Goal: Information Seeking & Learning: Learn about a topic

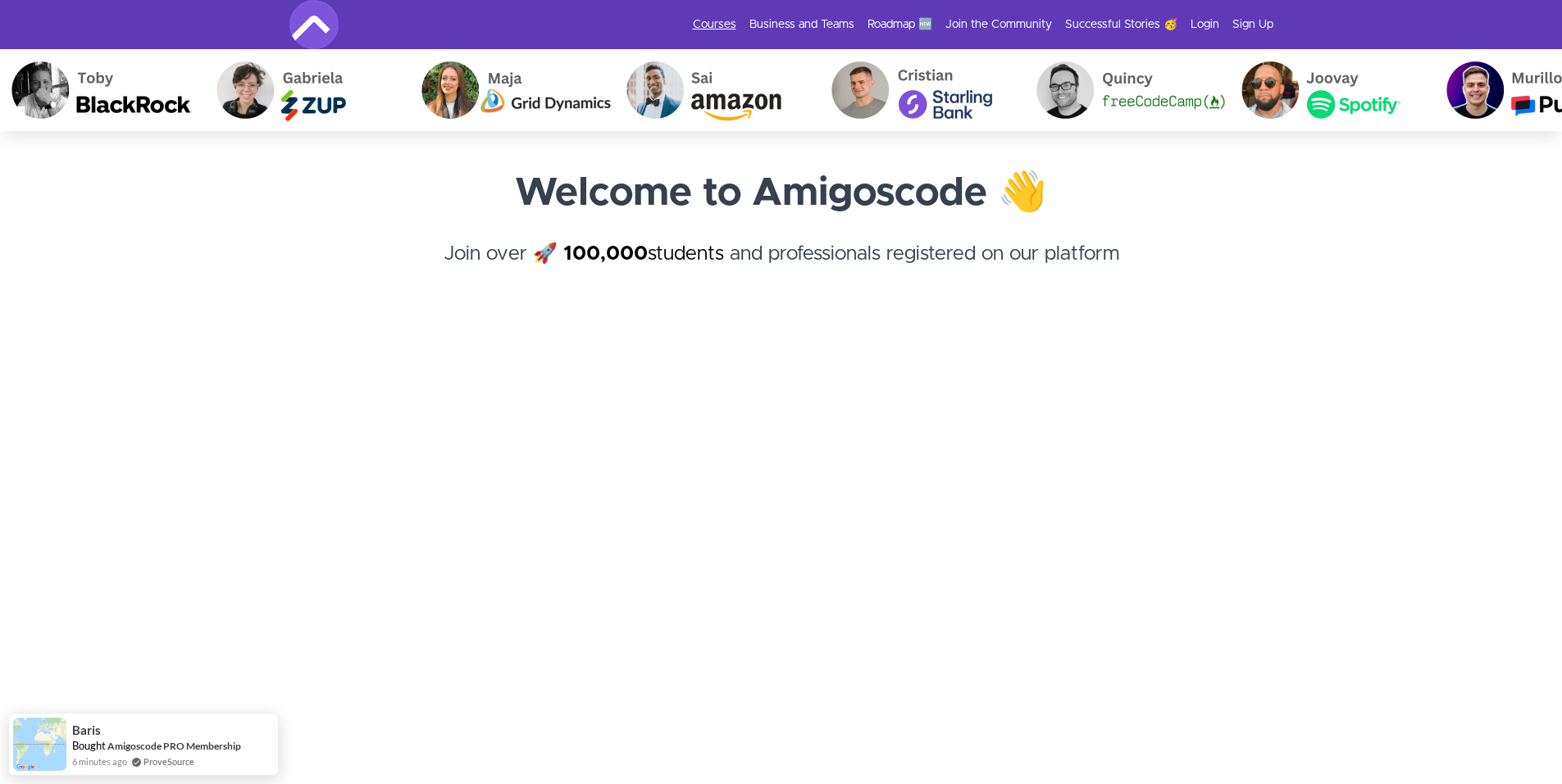
click at [727, 18] on link "Courses" at bounding box center [714, 24] width 44 height 16
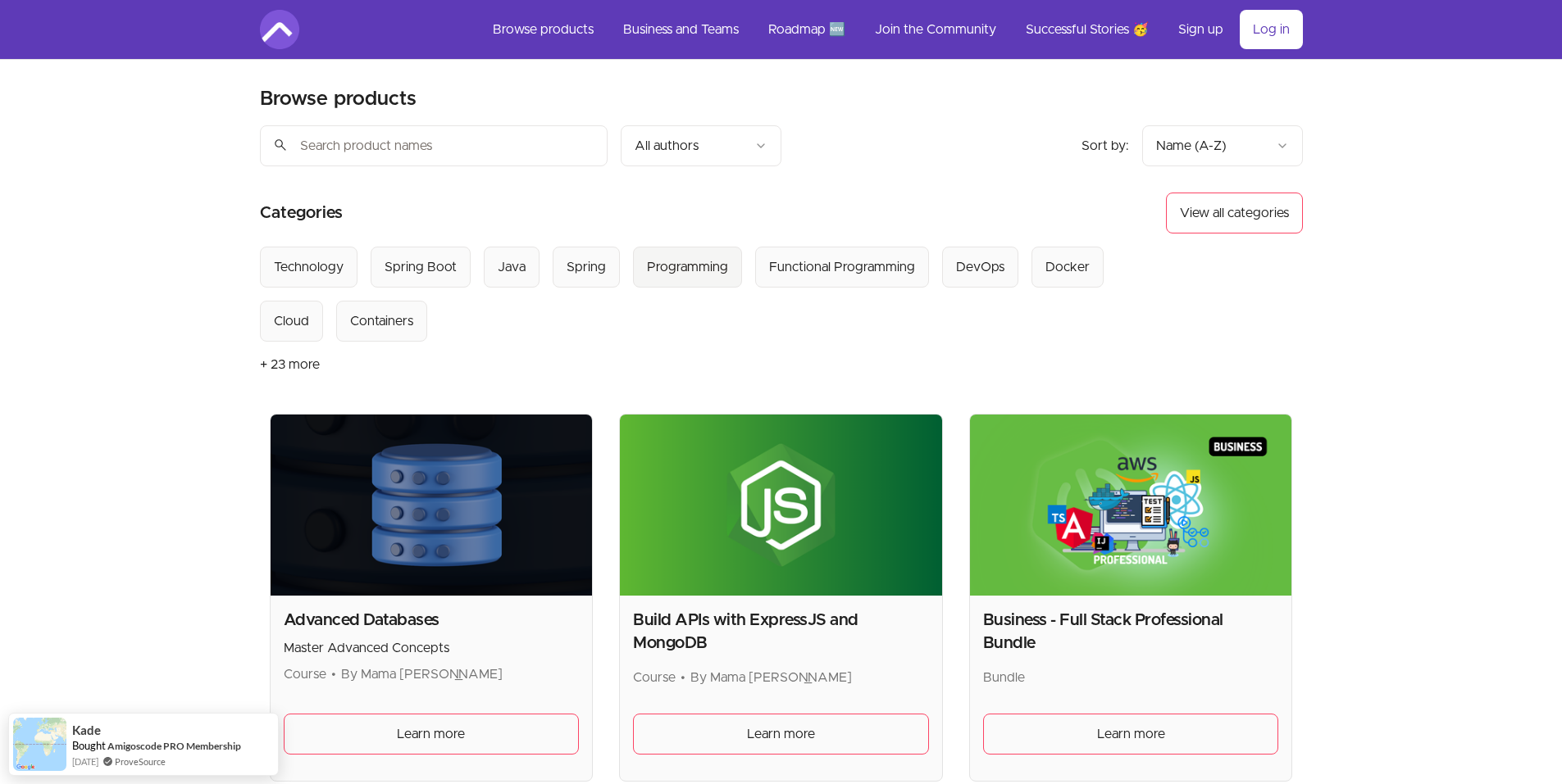
click at [675, 258] on div "Programming" at bounding box center [688, 267] width 81 height 19
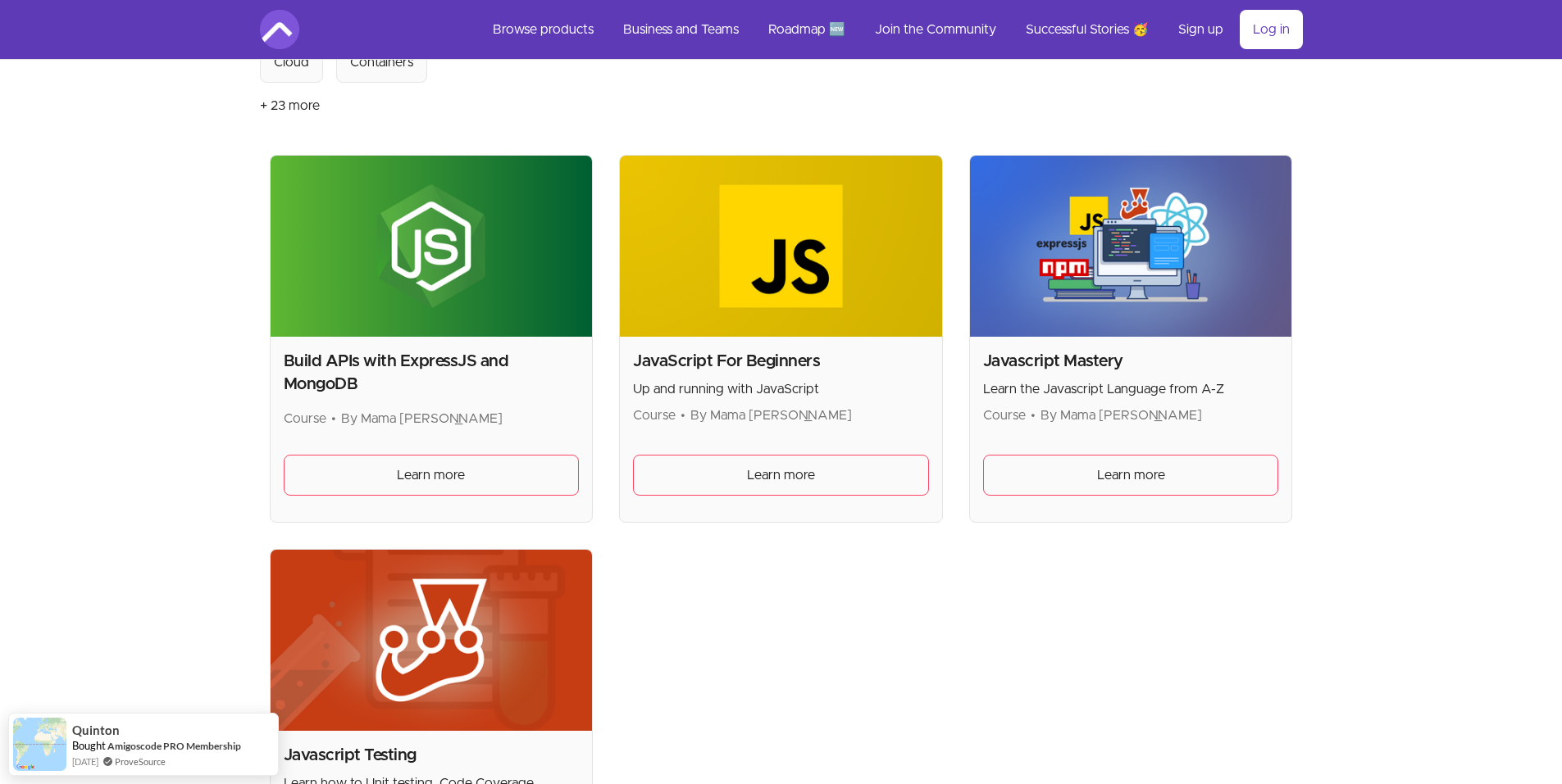
scroll to position [328, 0]
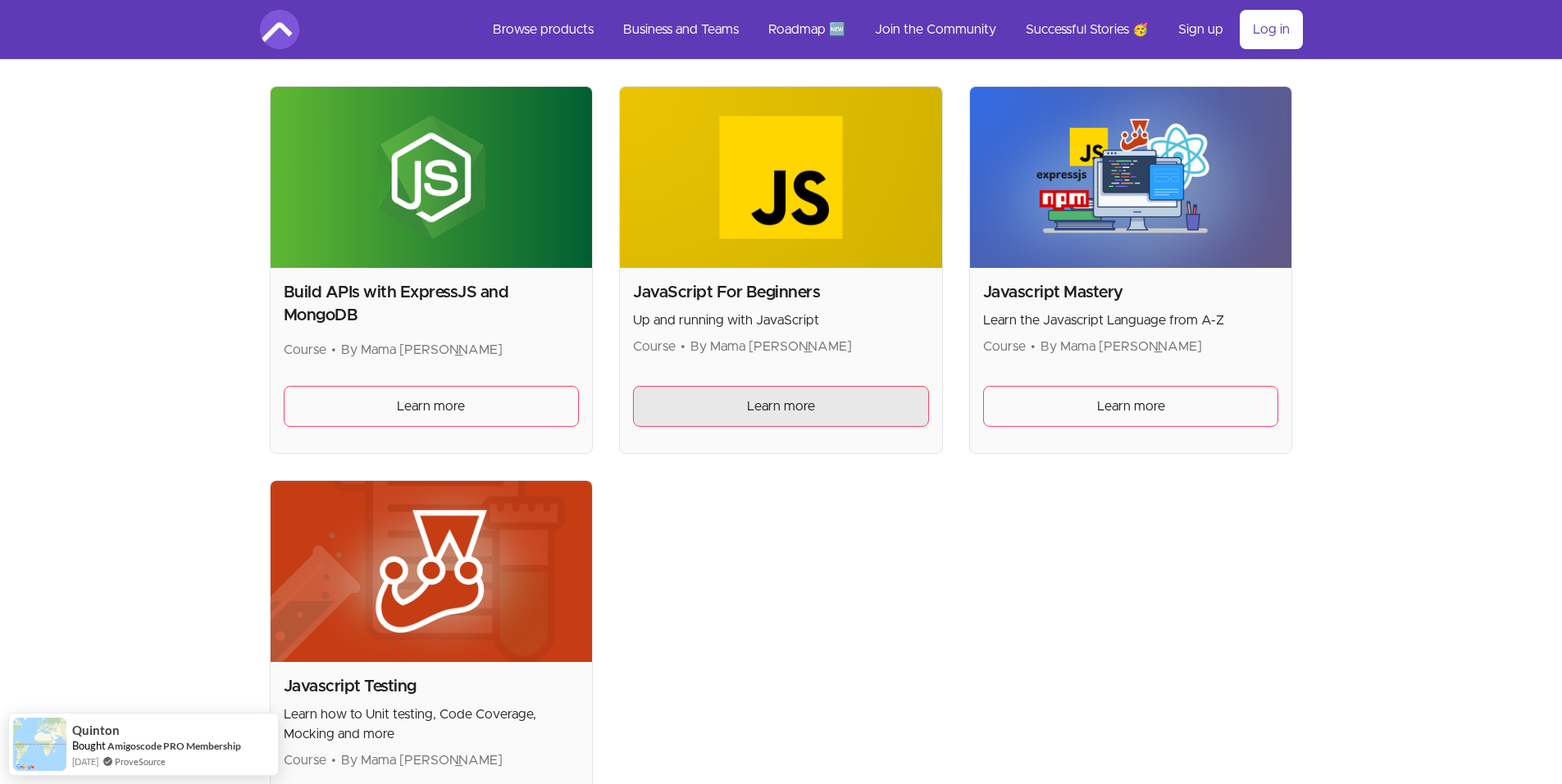
click at [831, 407] on link "Learn more" at bounding box center [781, 406] width 296 height 41
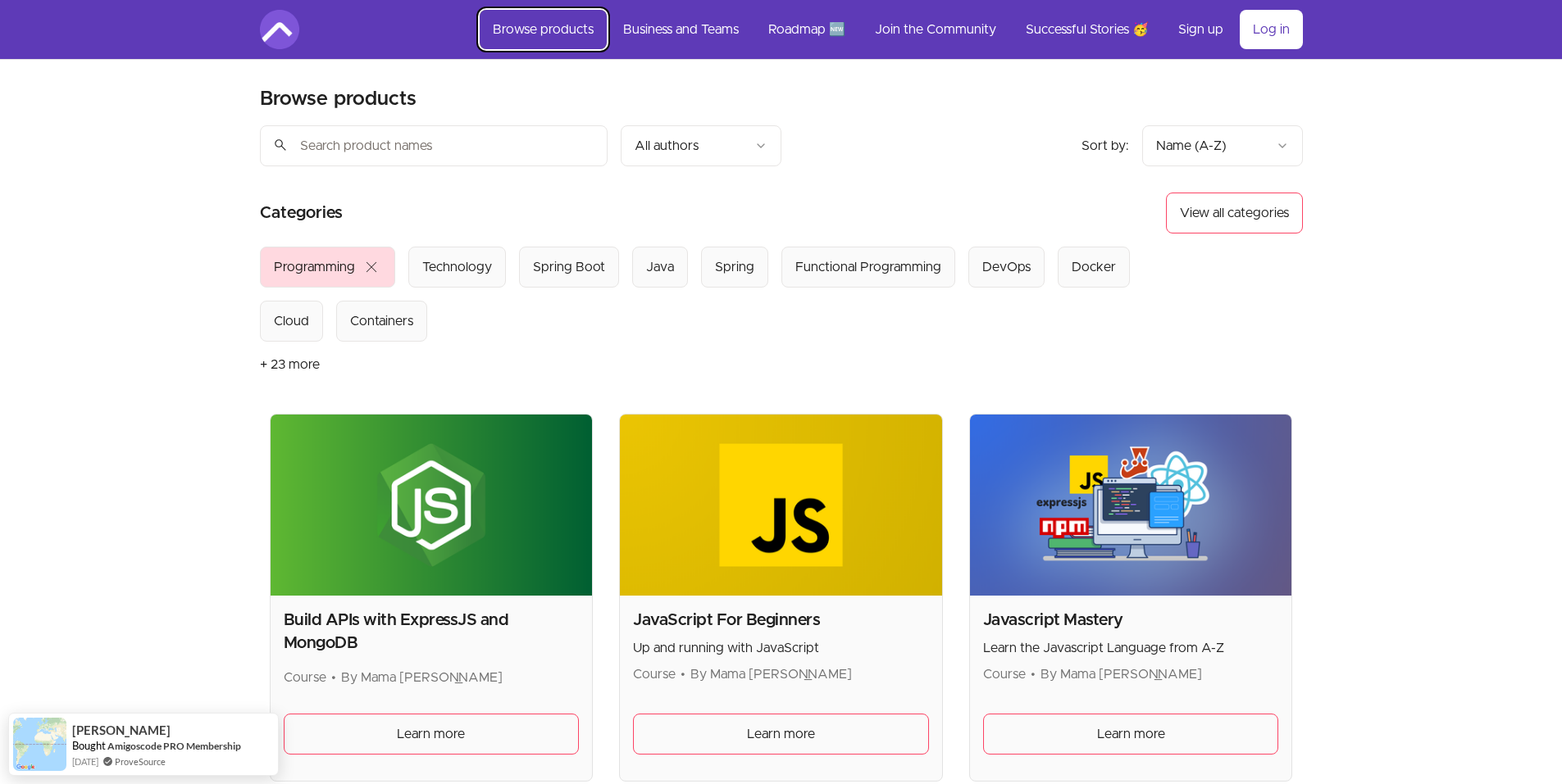
click at [545, 24] on link "Browse products" at bounding box center [543, 29] width 127 height 40
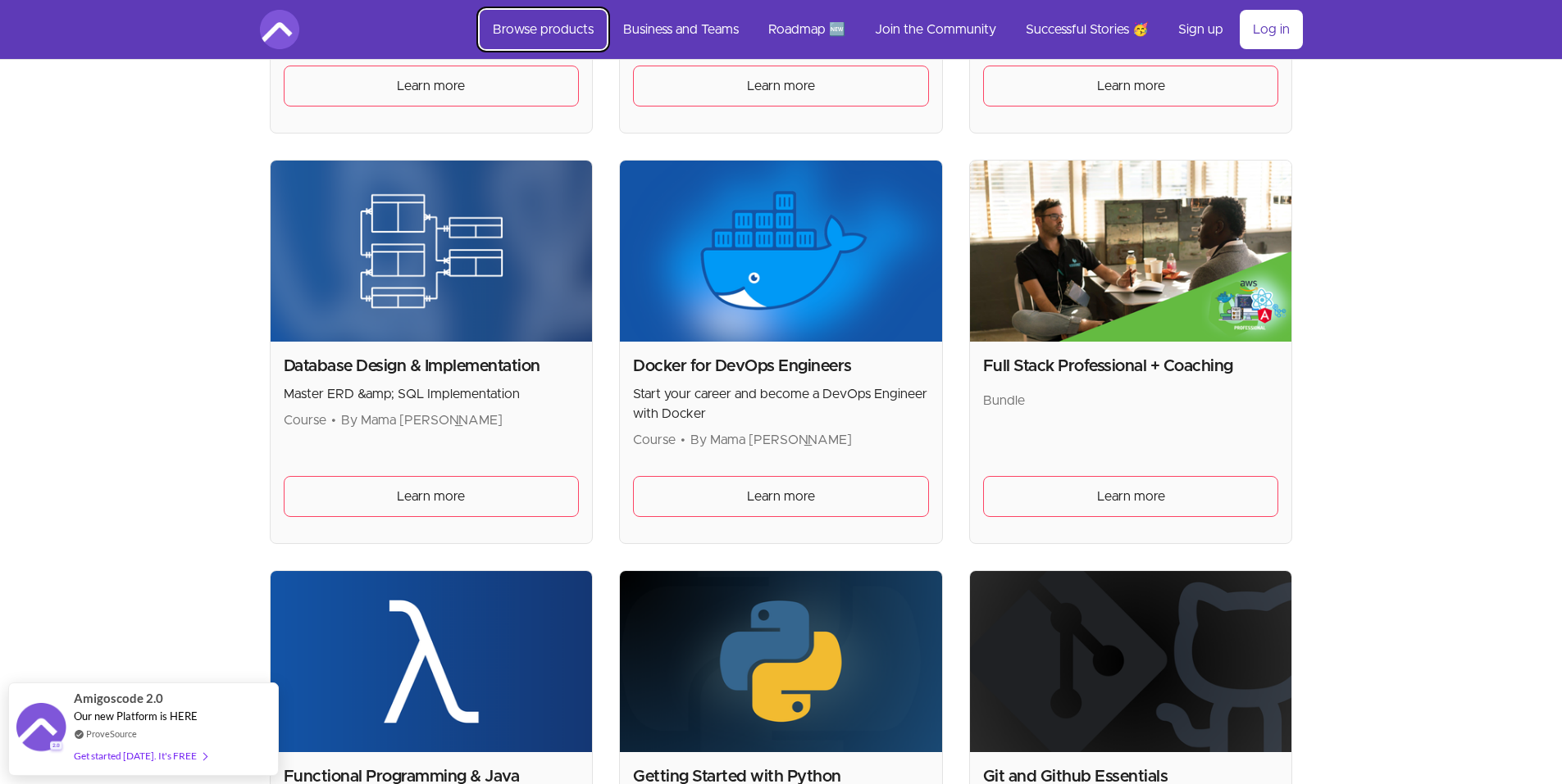
scroll to position [655, 0]
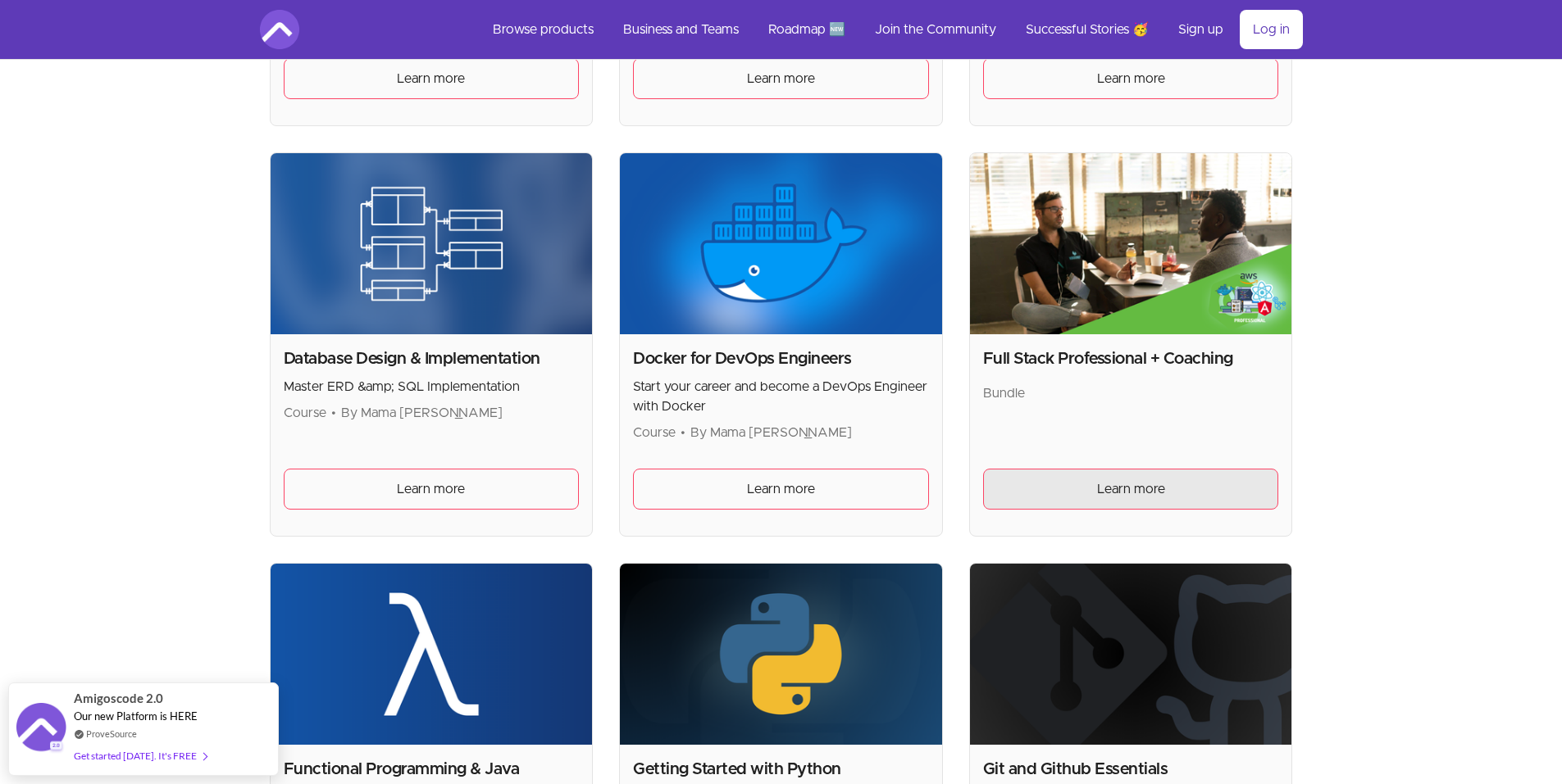
click at [1135, 483] on span "Learn more" at bounding box center [1131, 489] width 68 height 19
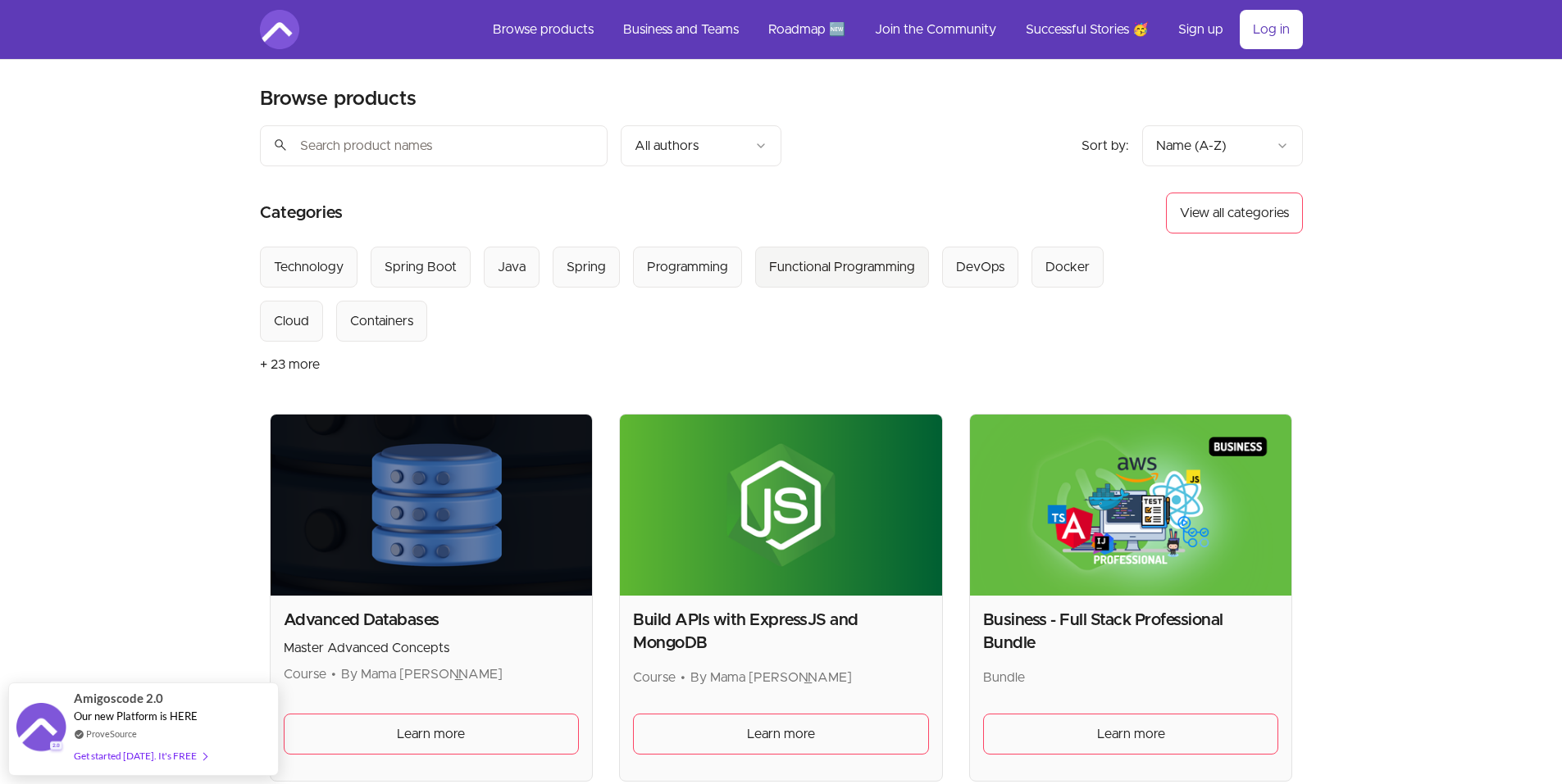
click at [803, 275] on div "Functional Programming" at bounding box center [841, 267] width 146 height 19
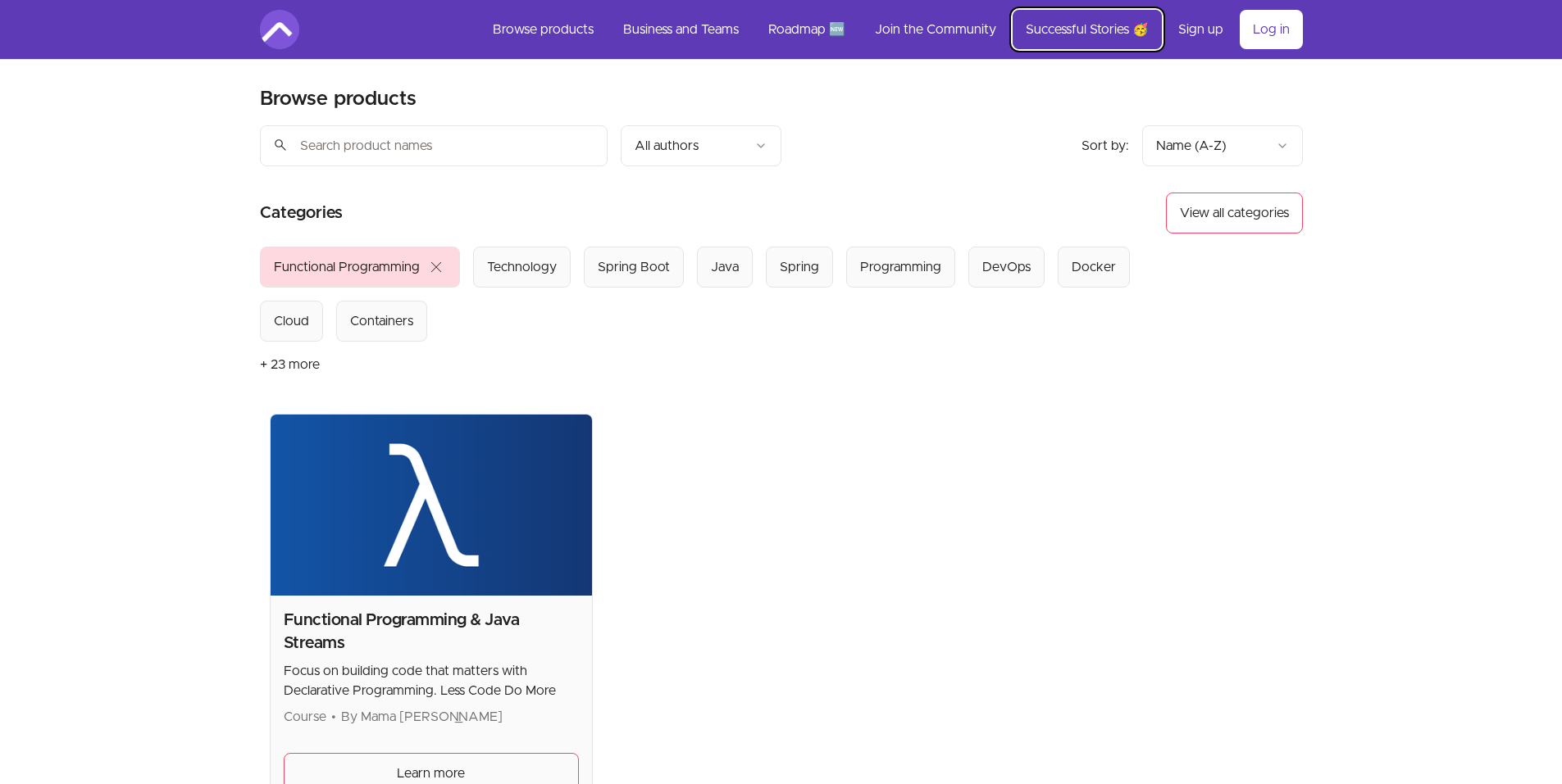
click at [1095, 24] on link "Successful Stories 🥳" at bounding box center [1087, 29] width 149 height 40
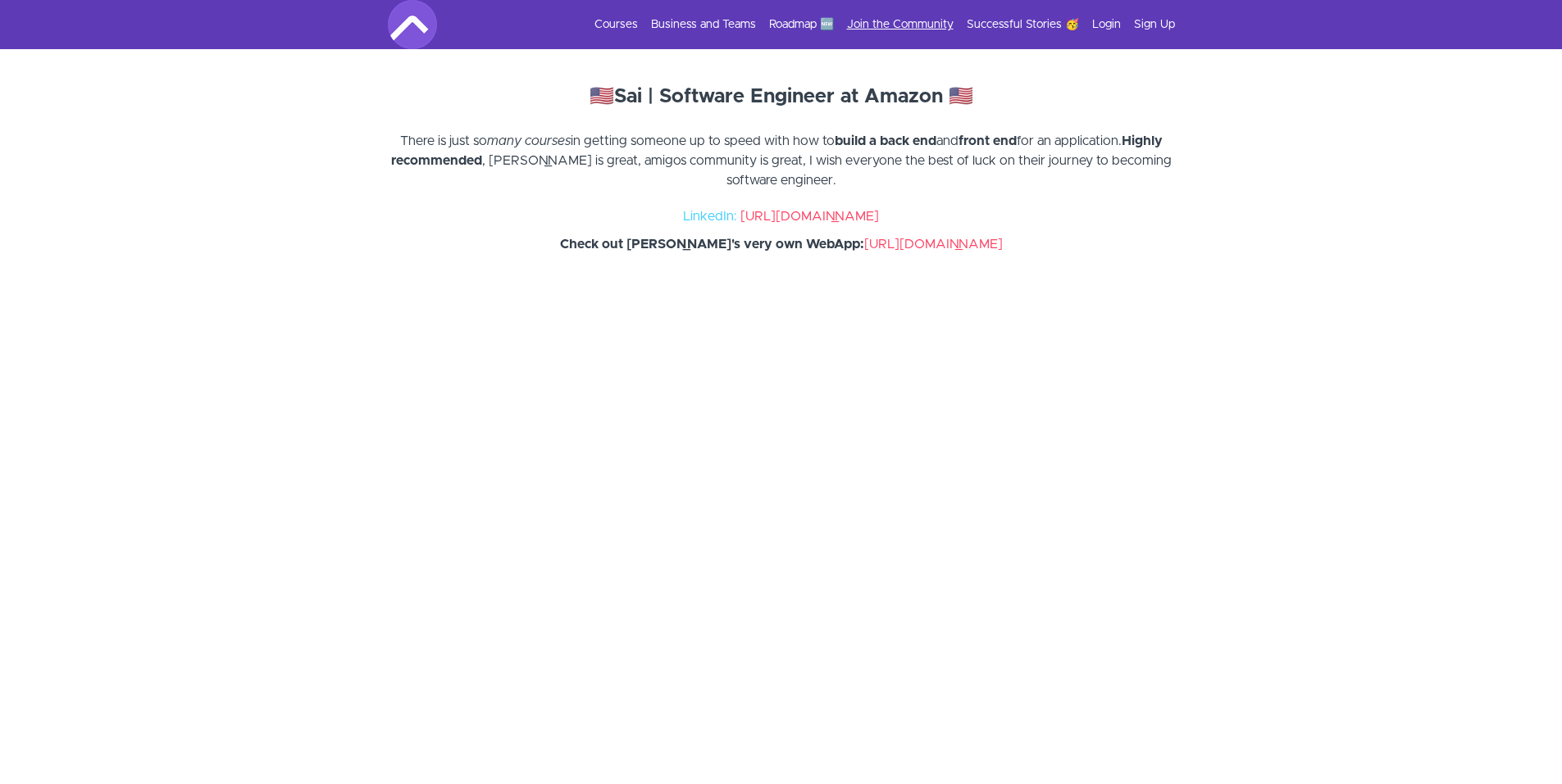
click at [911, 29] on link "Join the Community" at bounding box center [900, 24] width 106 height 16
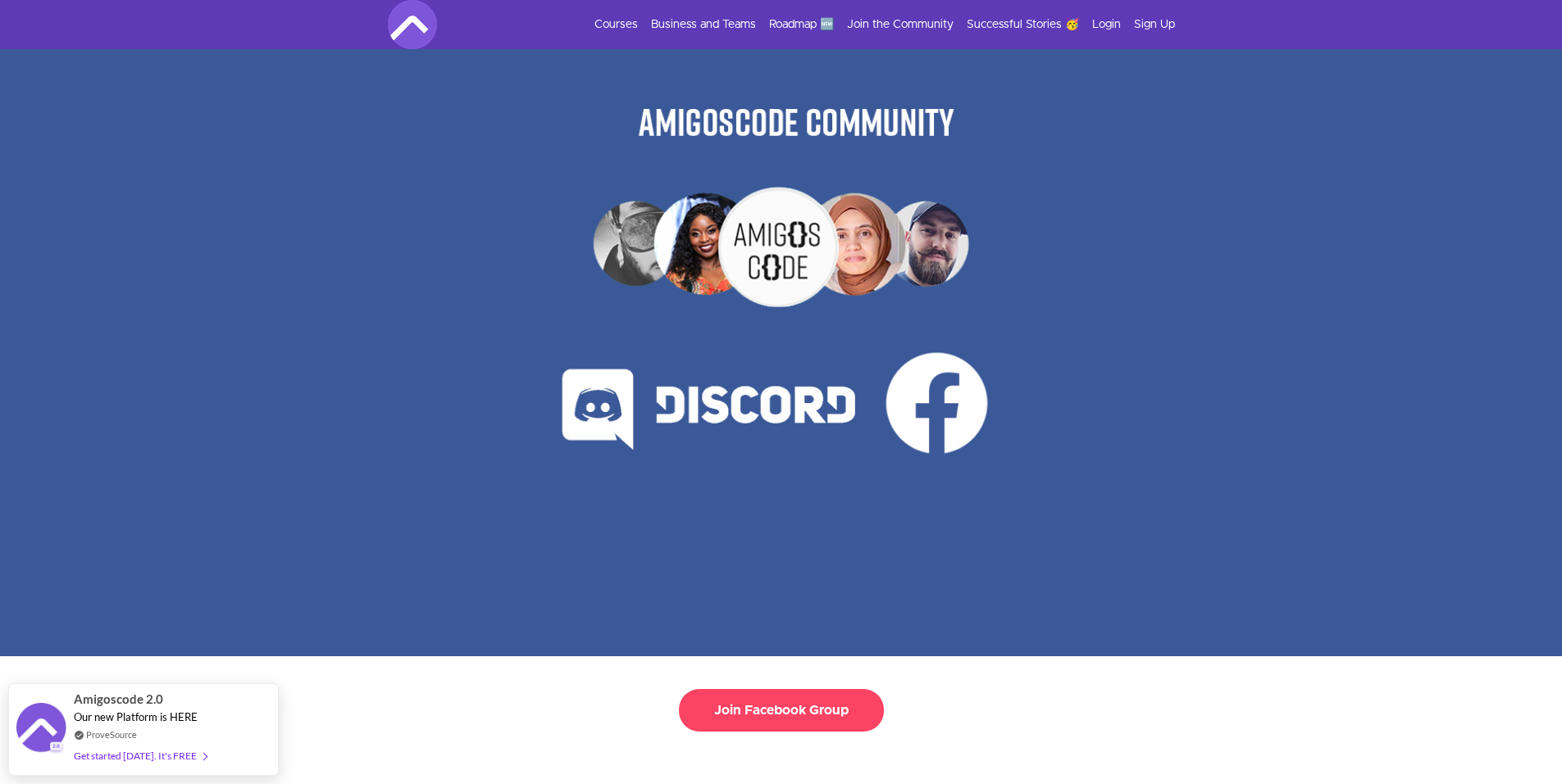
click at [799, 710] on button "Join Facebook Group" at bounding box center [781, 711] width 205 height 43
click at [693, 23] on link "Business and Teams" at bounding box center [703, 24] width 104 height 16
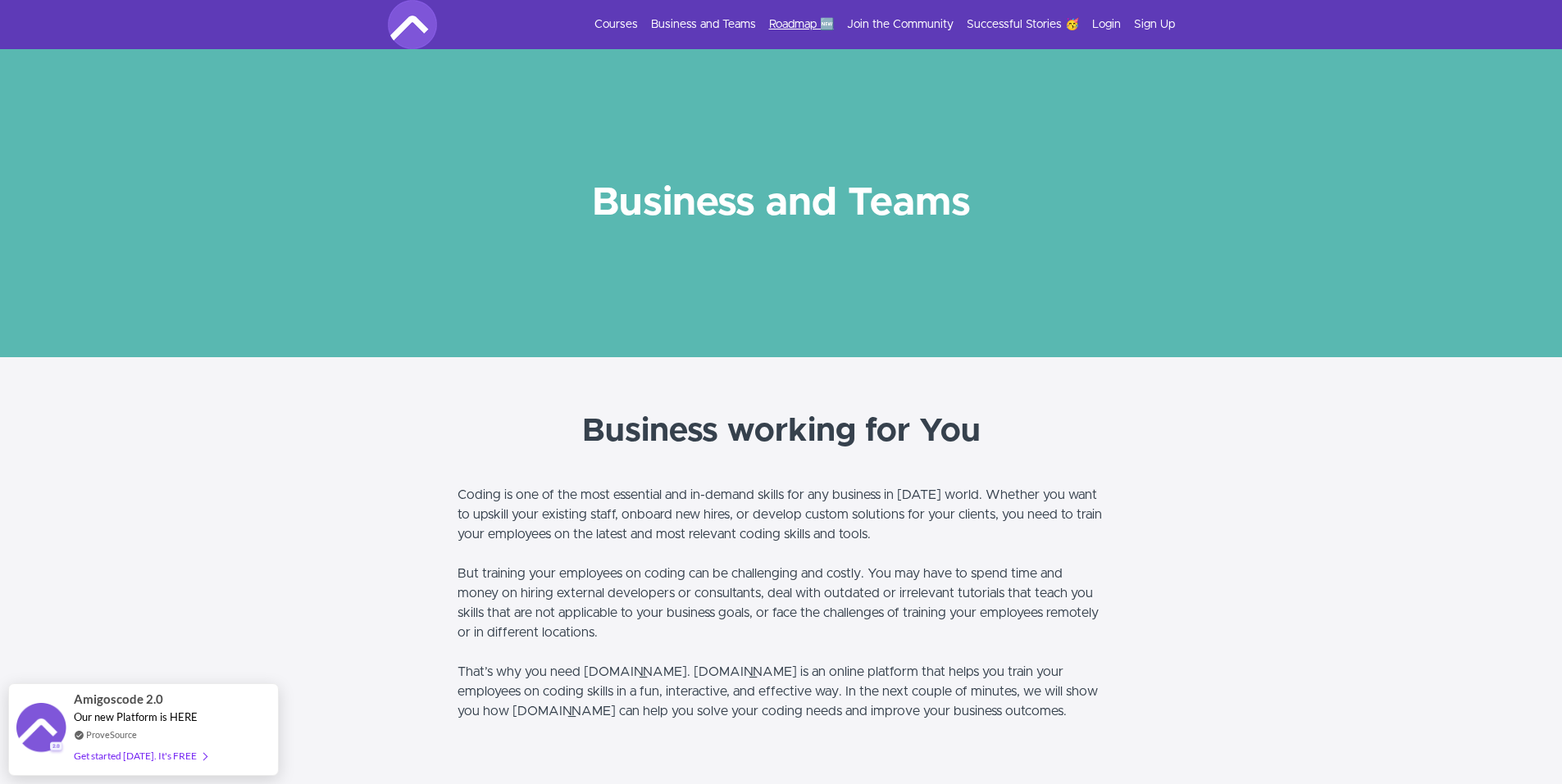
click at [807, 17] on link "Roadmap 🆕" at bounding box center [801, 24] width 65 height 16
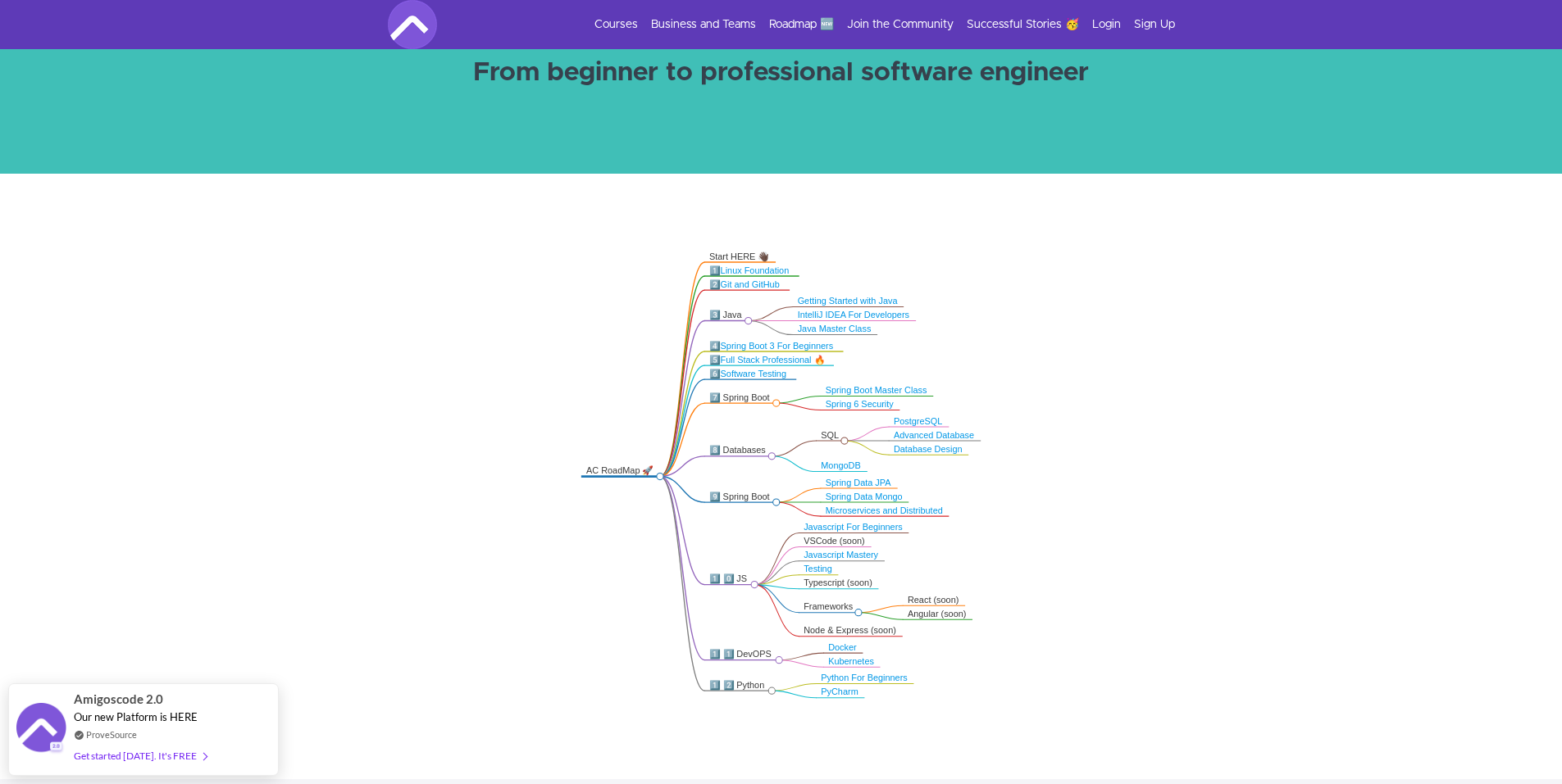
scroll to position [164, 0]
click at [807, 359] on link "Full Stack Professional 🔥" at bounding box center [773, 359] width 104 height 10
